Goal: Communication & Community: Participate in discussion

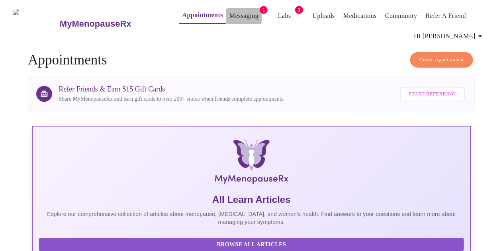
click at [234, 13] on link "Messaging" at bounding box center [243, 15] width 29 height 11
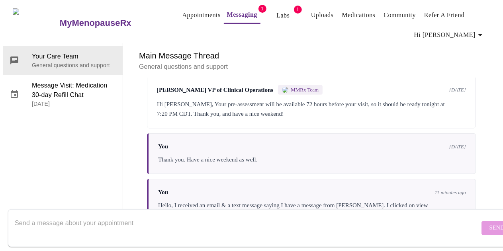
scroll to position [536, 0]
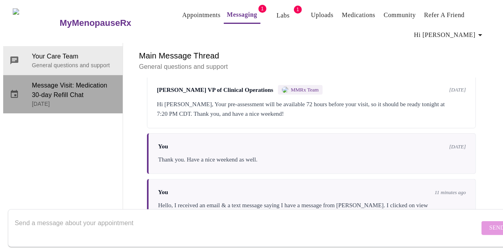
click at [79, 81] on span "Message Visit: Medication 30-day Refill Chat" at bounding box center [74, 90] width 84 height 19
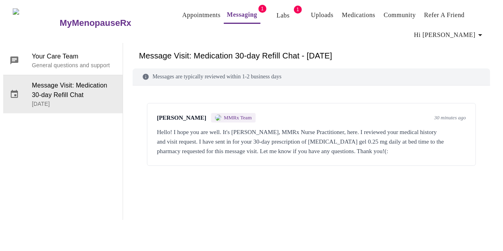
scroll to position [0, 0]
